Goal: Navigation & Orientation: Find specific page/section

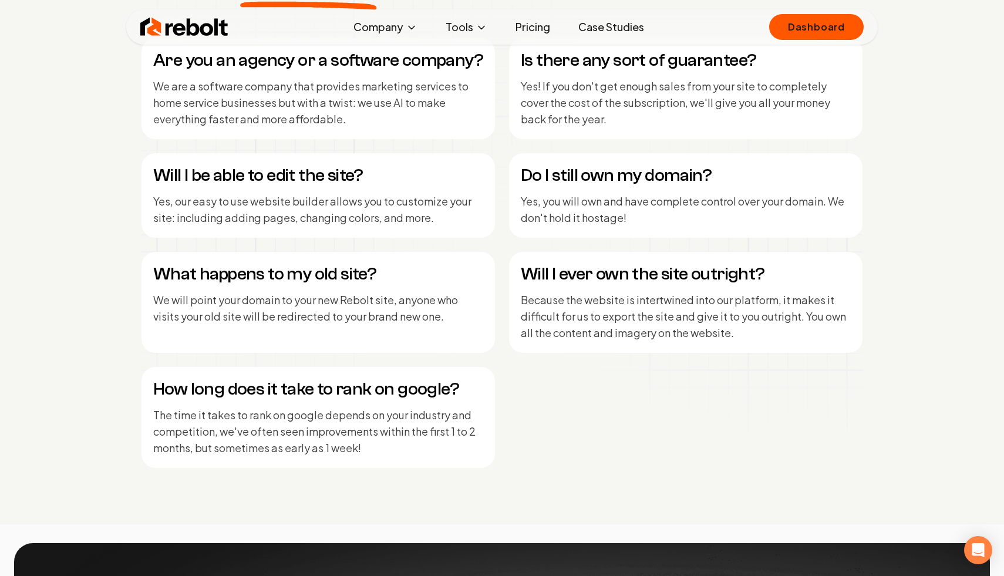
scroll to position [5031, 0]
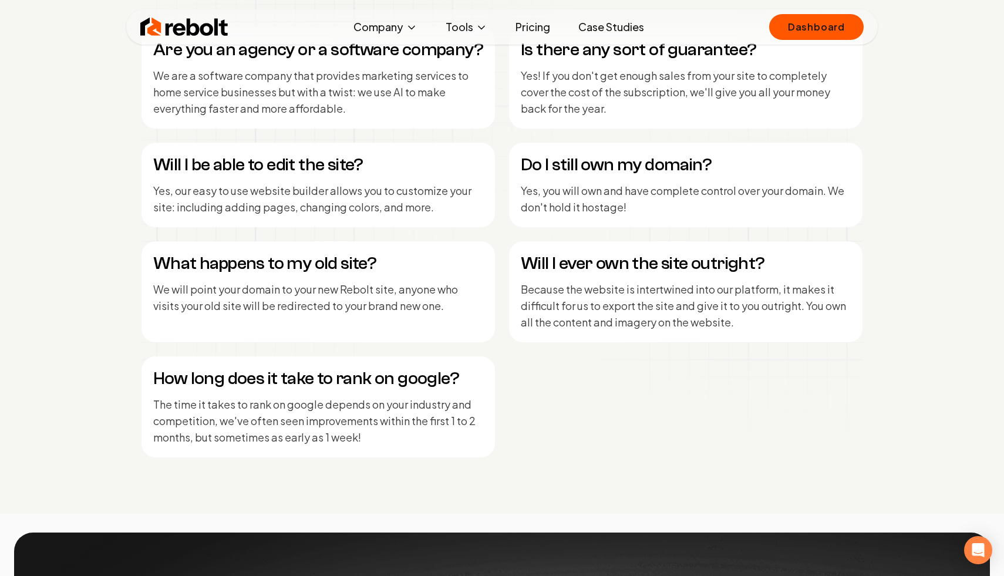
drag, startPoint x: 290, startPoint y: 78, endPoint x: 349, endPoint y: 116, distance: 69.7
click at [349, 116] on p "We are a software company that provides marketing services to home service busi…" at bounding box center [318, 92] width 330 height 49
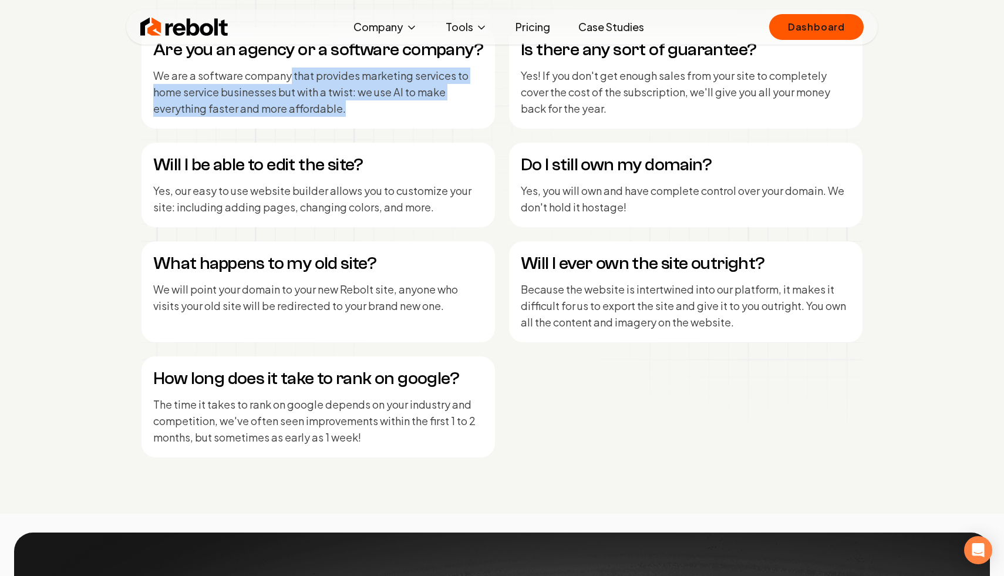
click at [349, 116] on p "We are a software company that provides marketing services to home service busi…" at bounding box center [318, 92] width 330 height 49
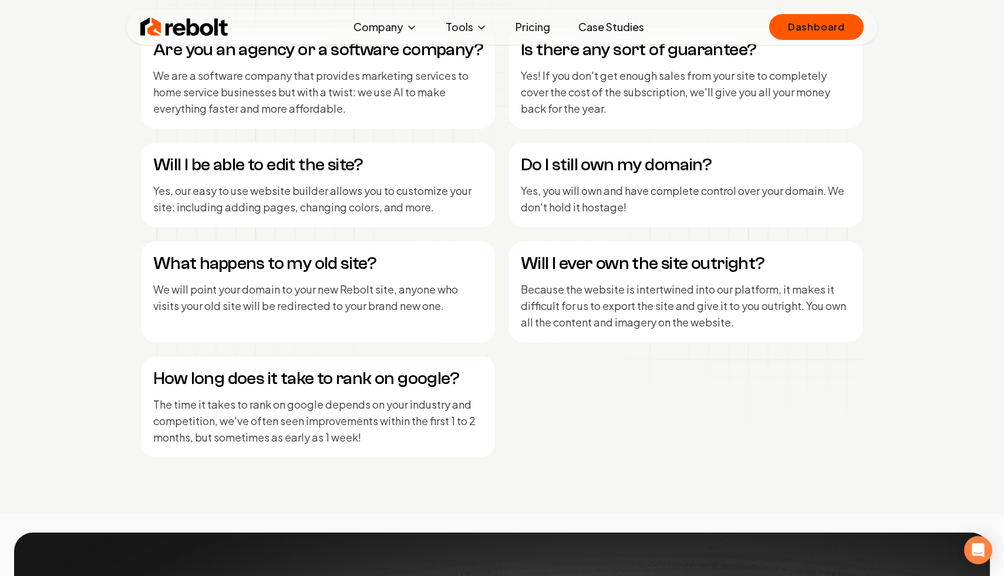
click at [355, 109] on p "We are a software company that provides marketing services to home service busi…" at bounding box center [318, 92] width 330 height 49
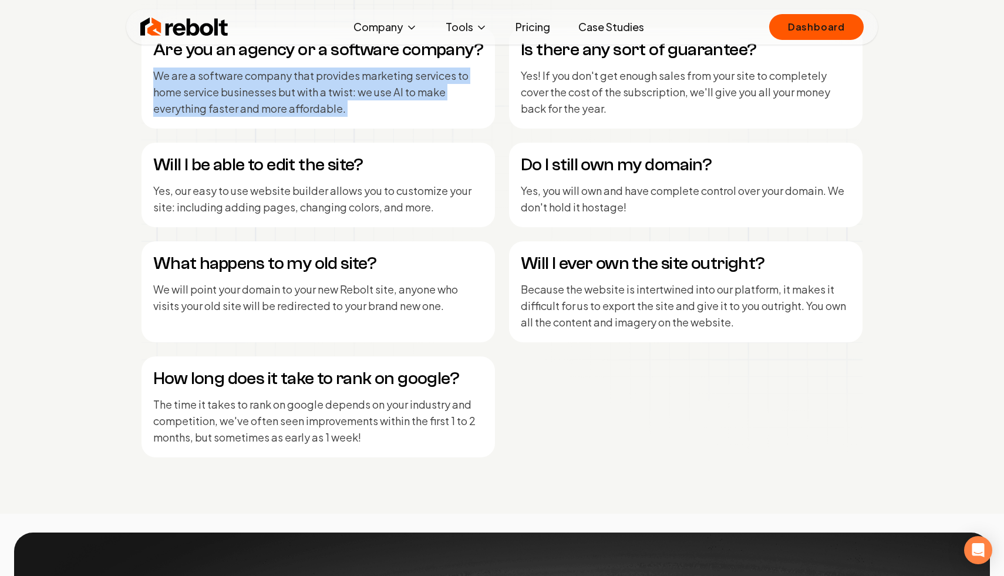
click at [355, 109] on p "We are a software company that provides marketing services to home service busi…" at bounding box center [318, 92] width 330 height 49
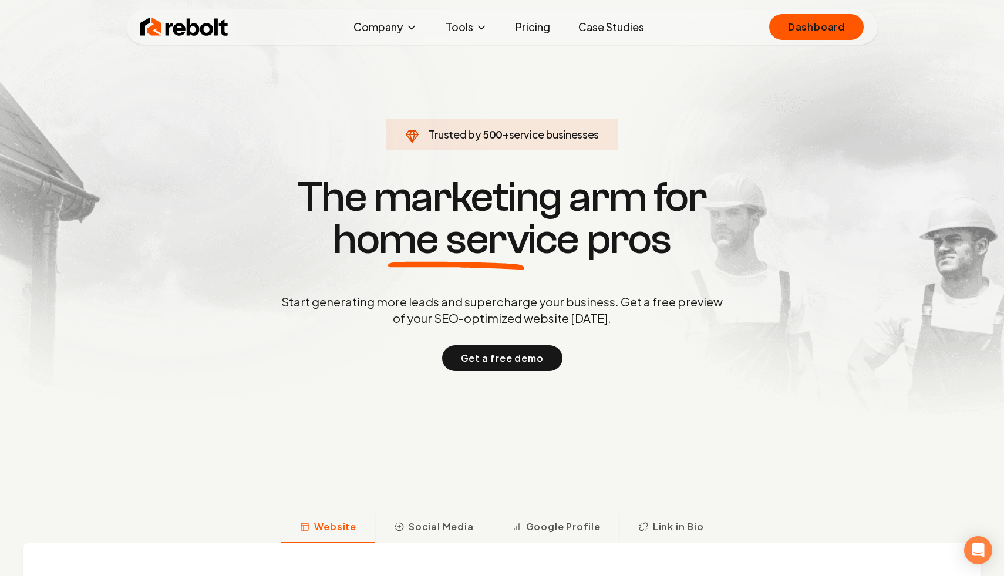
scroll to position [0, 0]
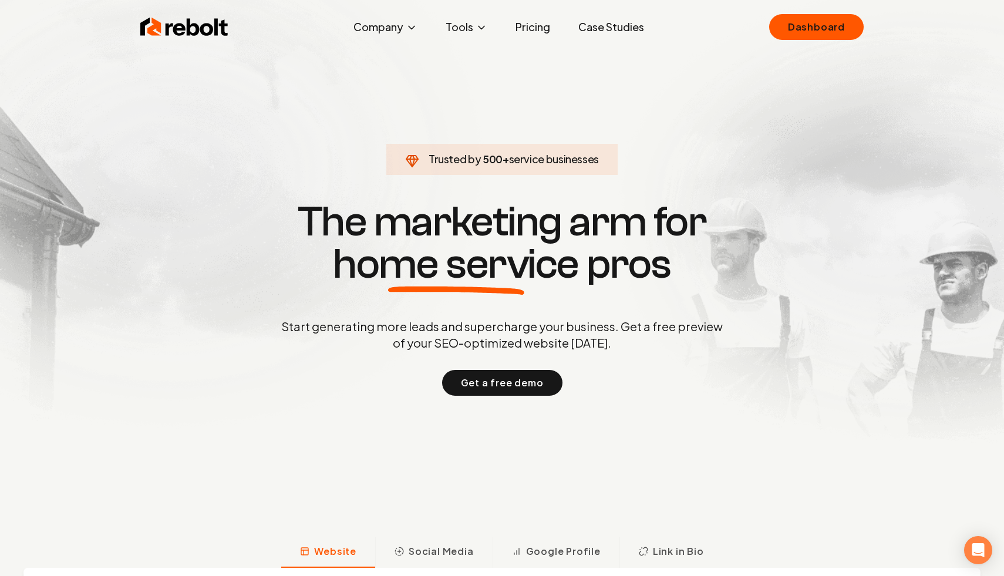
drag, startPoint x: 553, startPoint y: 221, endPoint x: 636, endPoint y: 275, distance: 99.8
click at [633, 272] on h1 "The marketing arm for home service pros" at bounding box center [502, 243] width 564 height 85
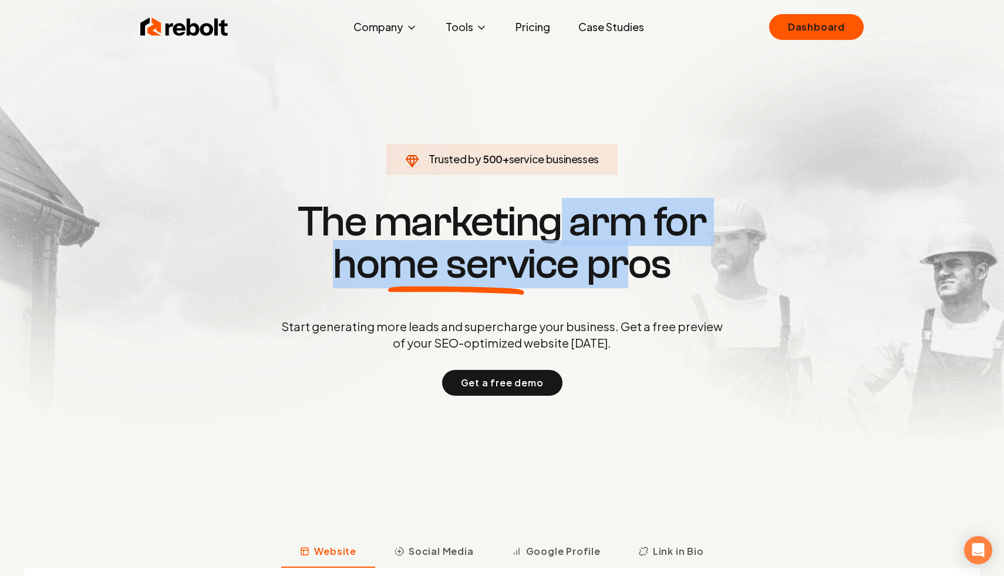
click at [636, 275] on h1 "The marketing arm for home service pros" at bounding box center [502, 243] width 564 height 85
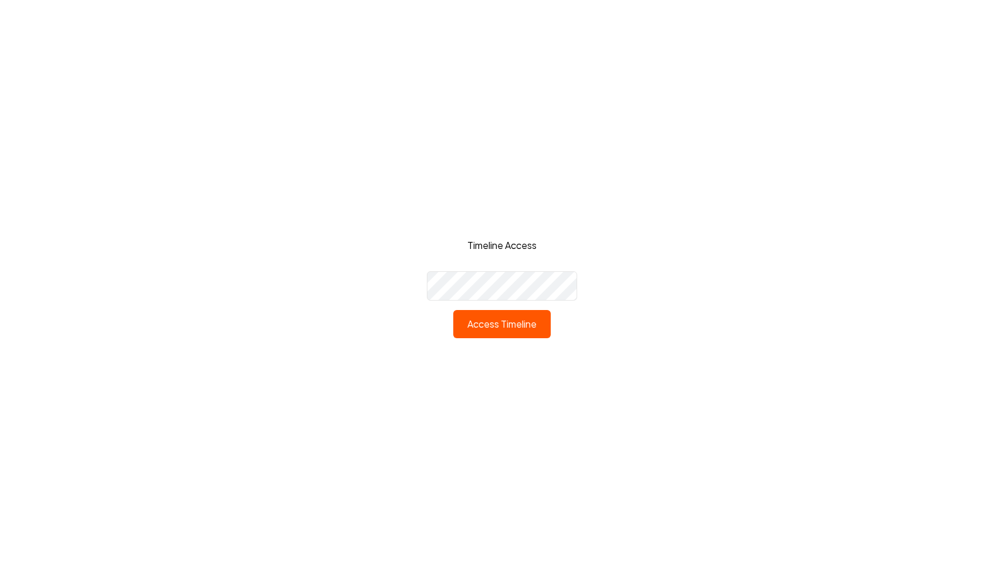
click button "Access Timeline" at bounding box center [501, 324] width 97 height 28
